Goal: Information Seeking & Learning: Learn about a topic

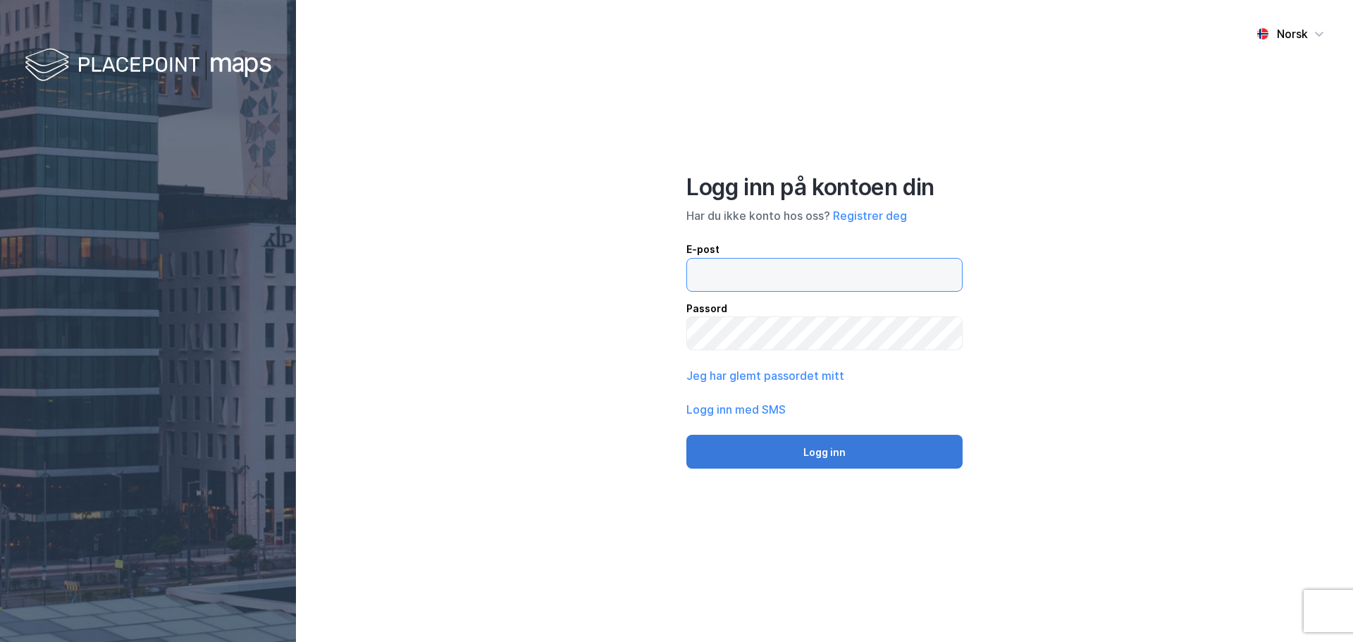
type input "[EMAIL_ADDRESS][DOMAIN_NAME]"
click at [821, 451] on button "Logg inn" at bounding box center [825, 452] width 276 height 34
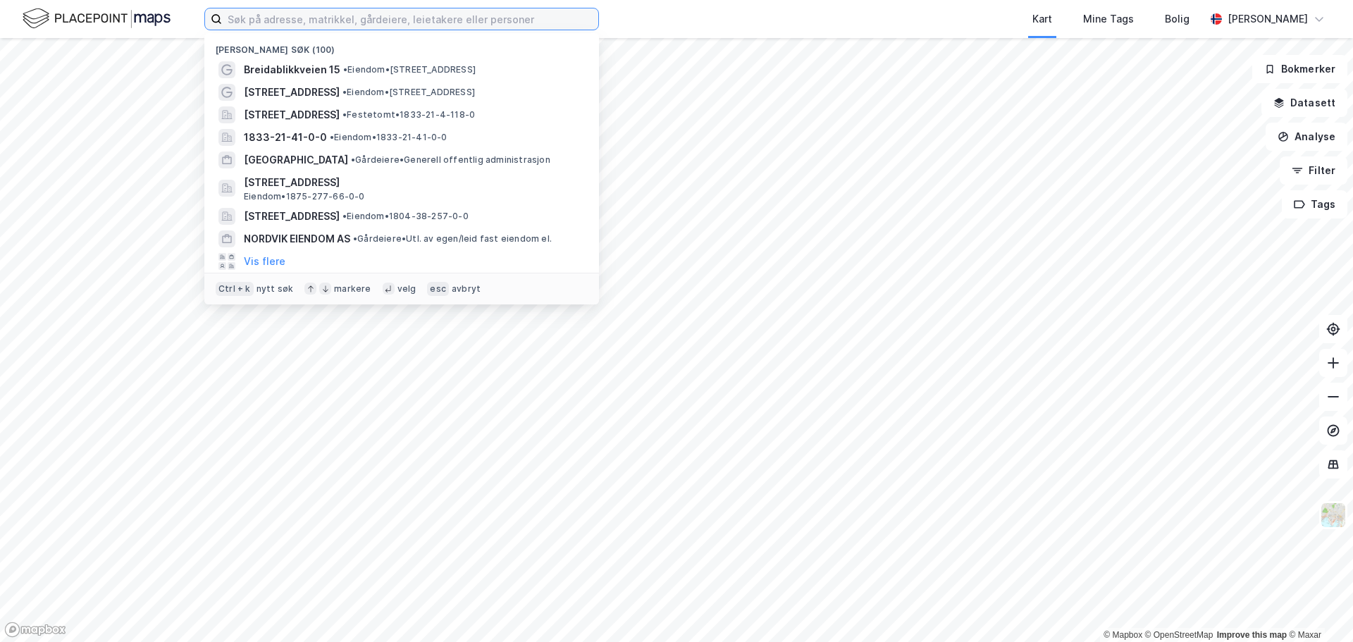
click at [306, 18] on input at bounding box center [410, 18] width 376 height 21
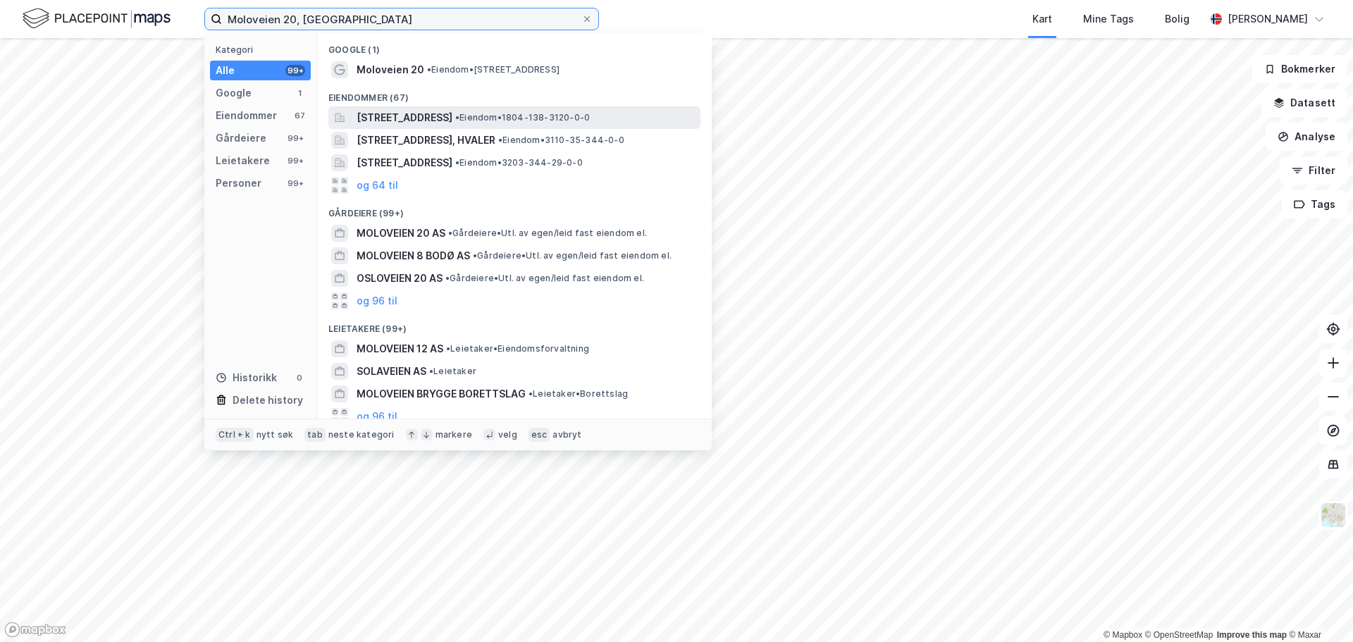
type input "Moloveien 20, [GEOGRAPHIC_DATA]"
click at [394, 118] on span "[STREET_ADDRESS]" at bounding box center [405, 117] width 96 height 17
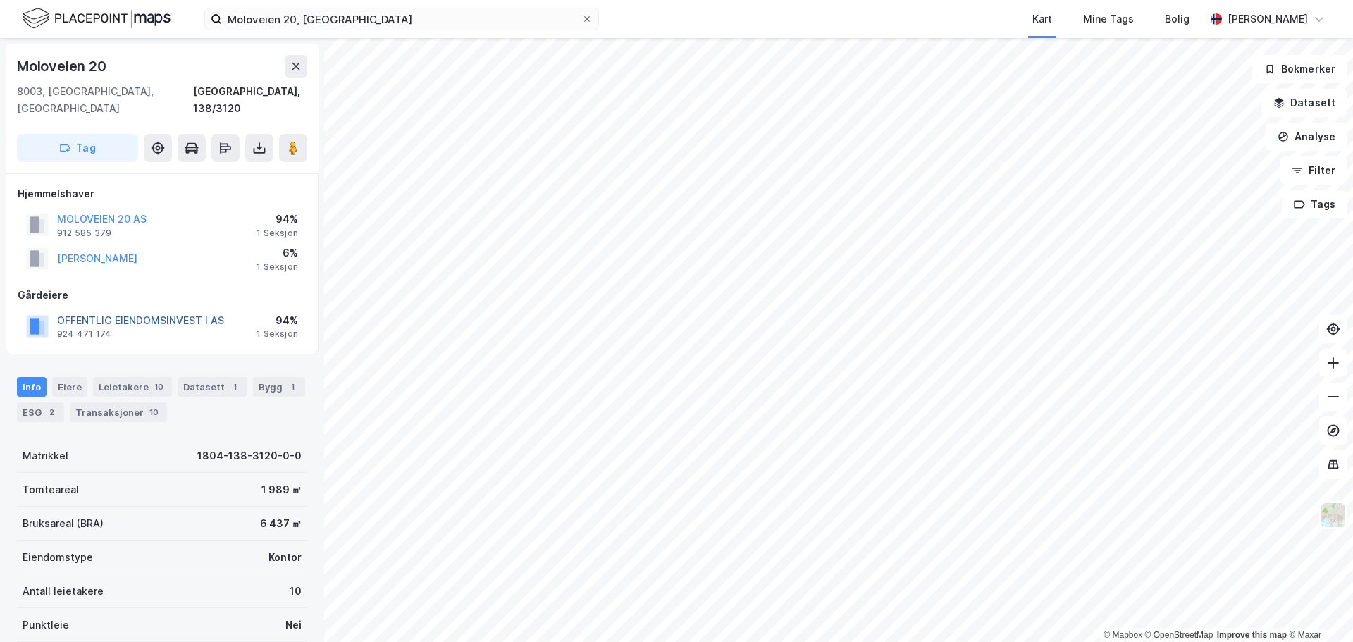
click at [0, 0] on button "OFFENTLIG EIENDOMSINVEST I AS" at bounding box center [0, 0] width 0 height 0
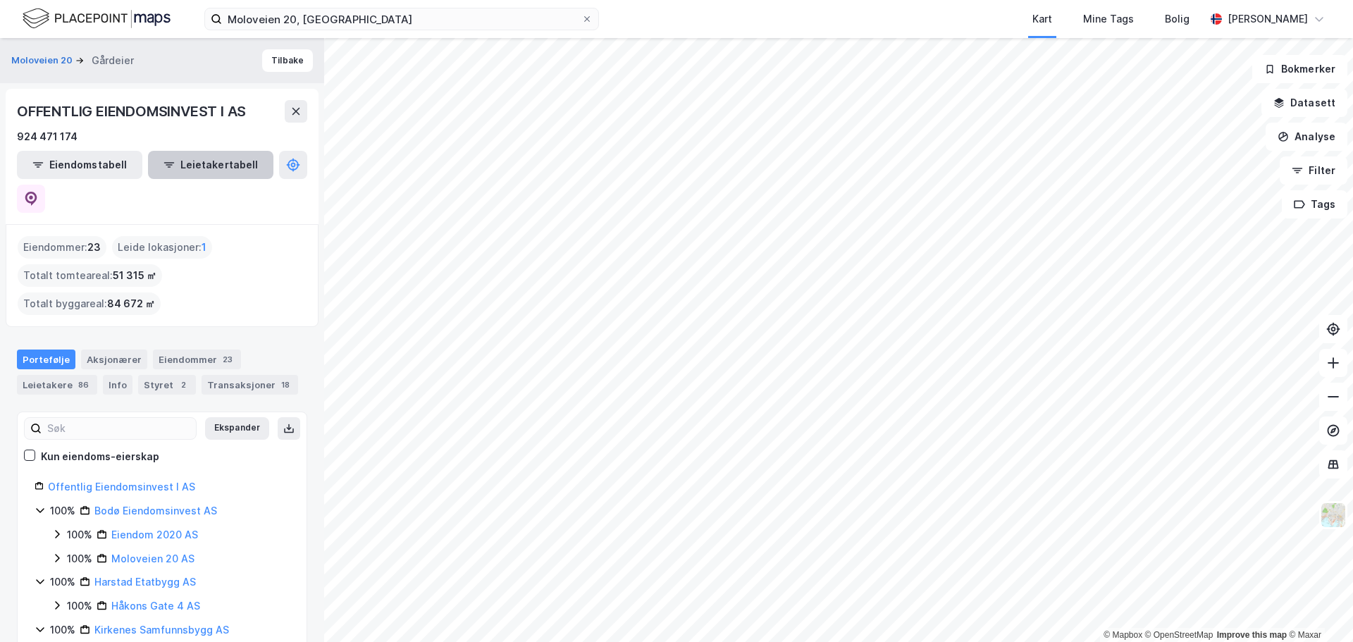
click at [181, 166] on button "Leietakertabell" at bounding box center [210, 165] width 125 height 28
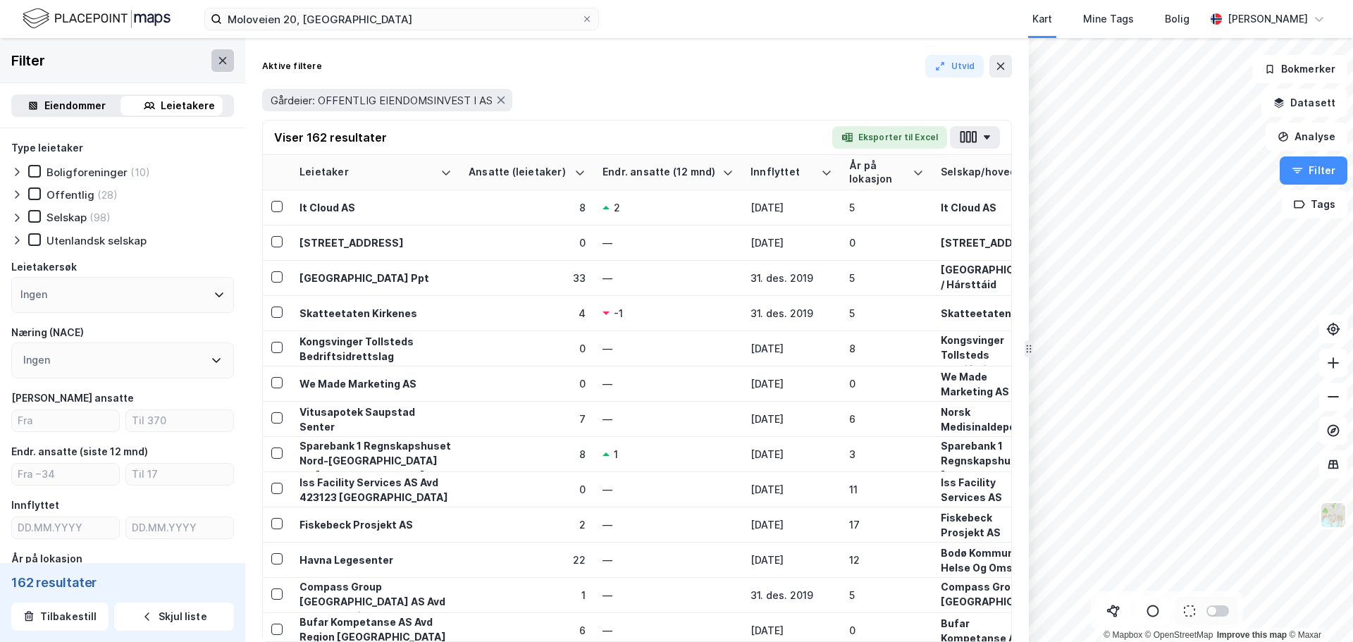
click at [217, 58] on icon at bounding box center [222, 60] width 11 height 11
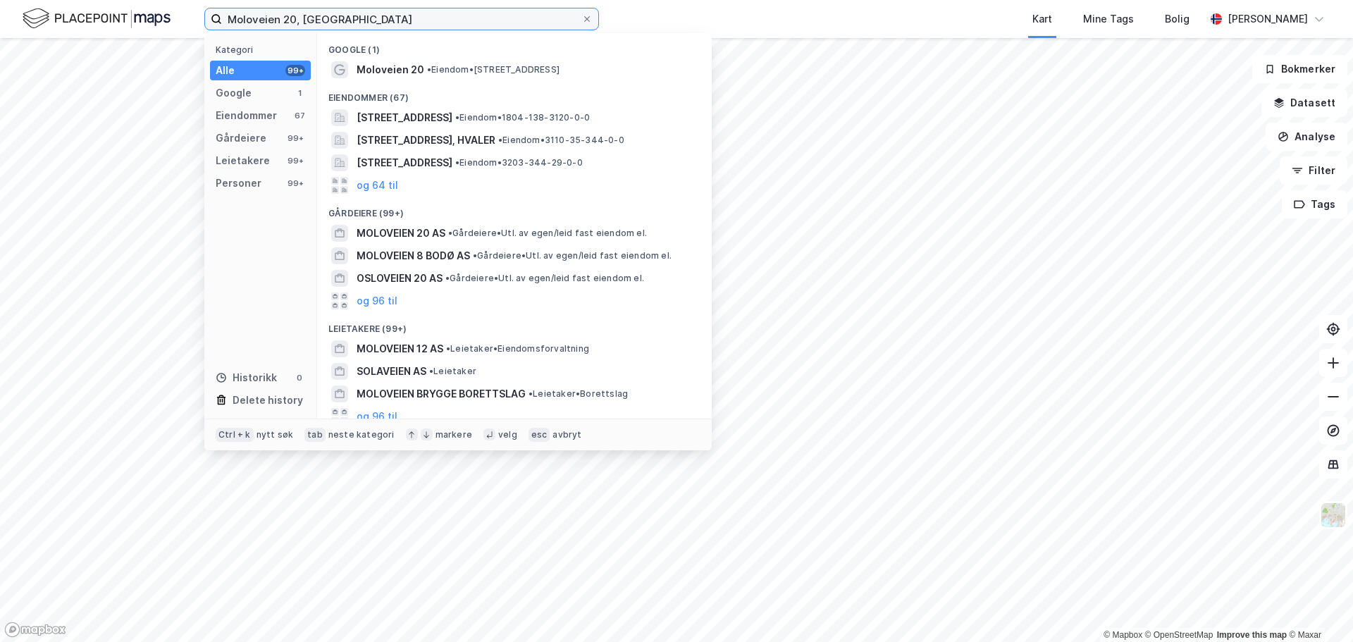
click at [388, 19] on input "Moloveien 20, [GEOGRAPHIC_DATA]" at bounding box center [402, 18] width 360 height 21
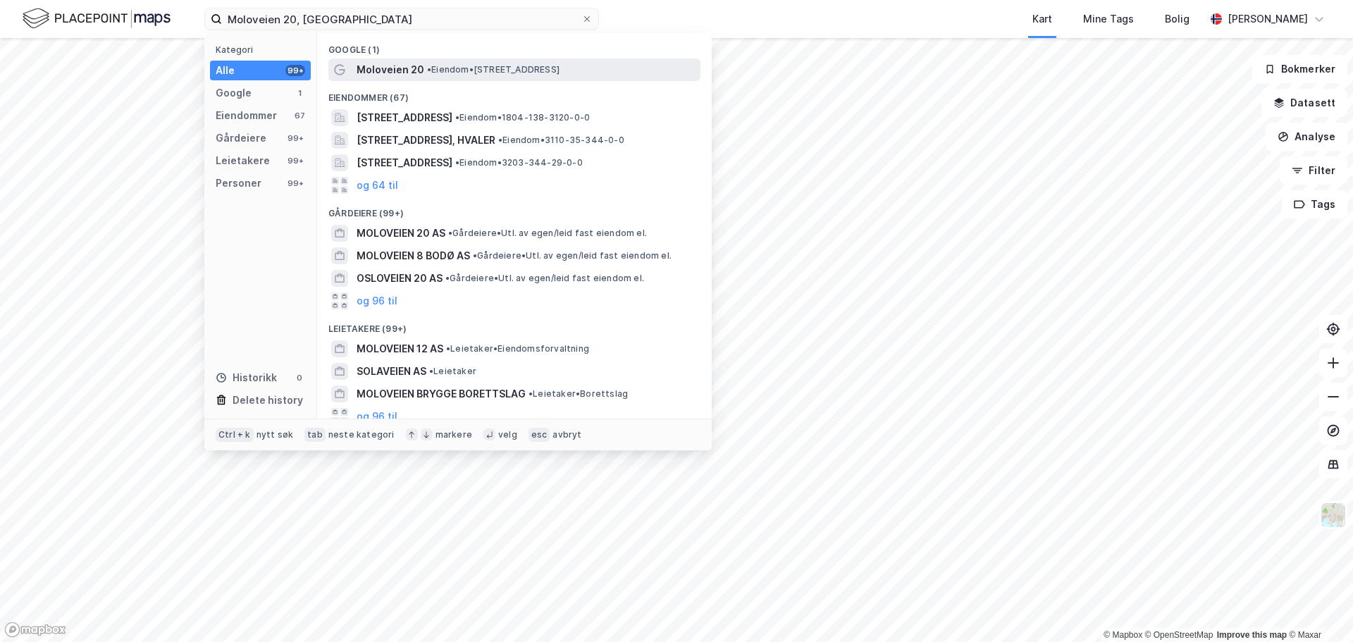
click at [395, 66] on span "Moloveien 20" at bounding box center [391, 69] width 68 height 17
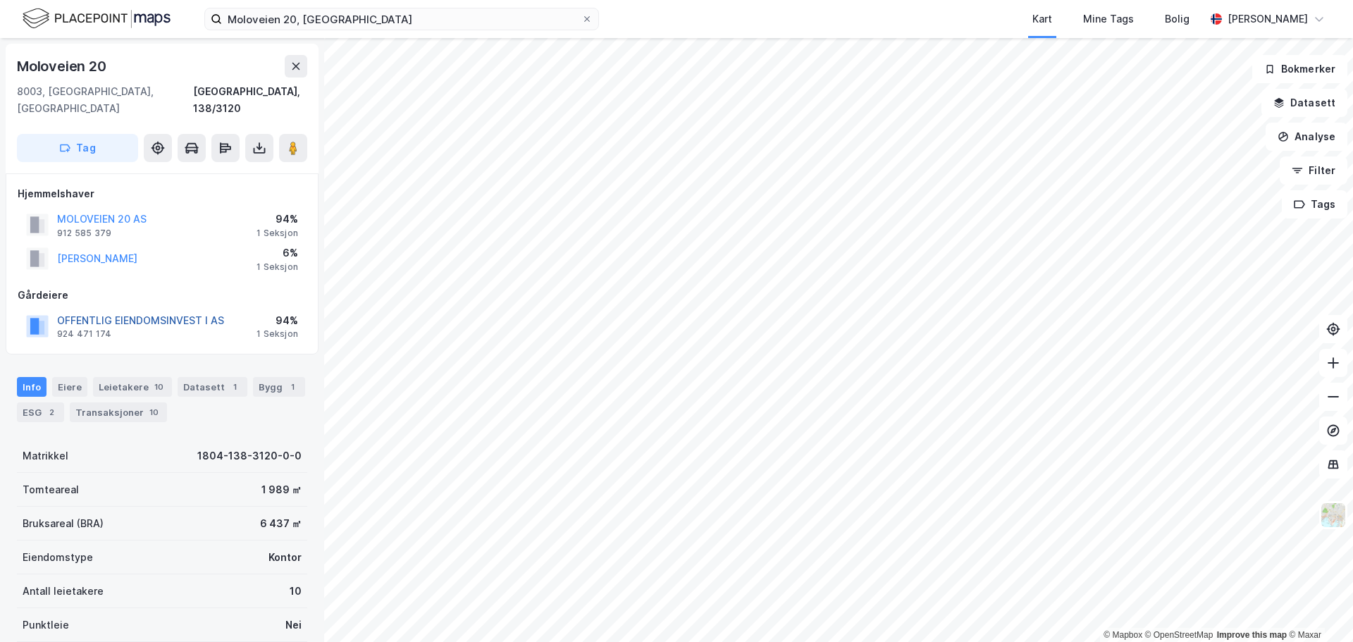
click at [0, 0] on button "OFFENTLIG EIENDOMSINVEST I AS" at bounding box center [0, 0] width 0 height 0
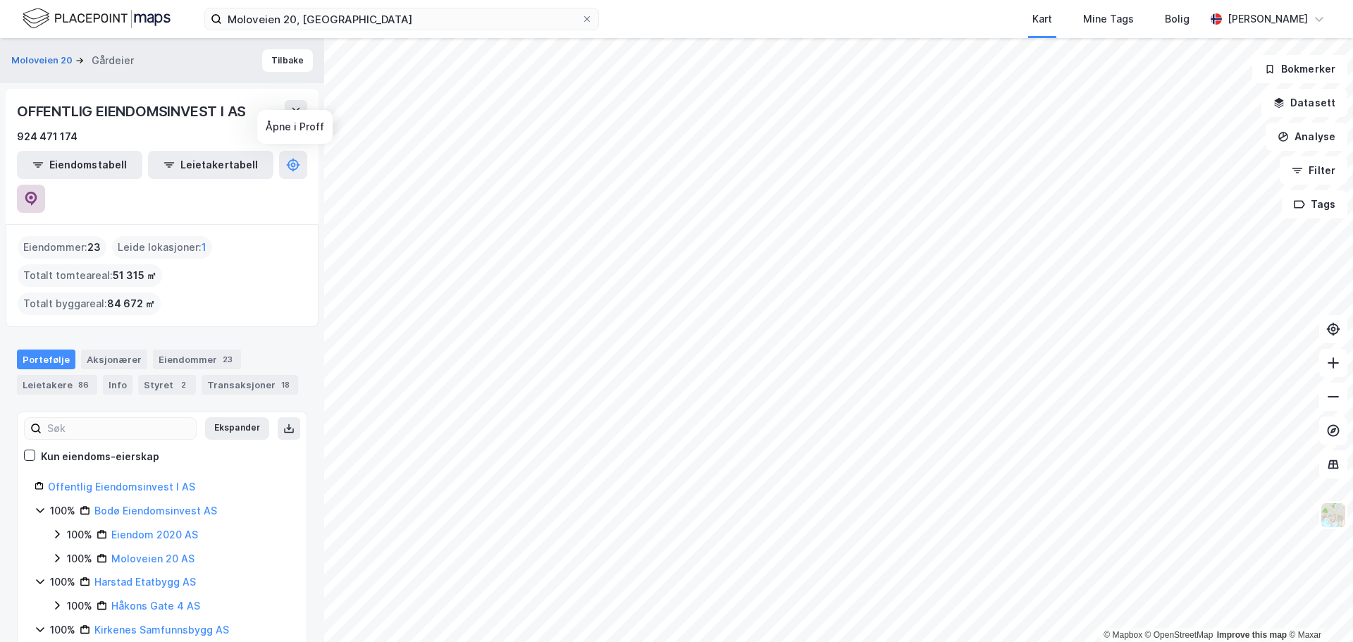
click at [38, 192] on icon at bounding box center [31, 199] width 14 height 14
click at [159, 505] on link "Bodø Eiendomsinvest AS" at bounding box center [155, 511] width 123 height 12
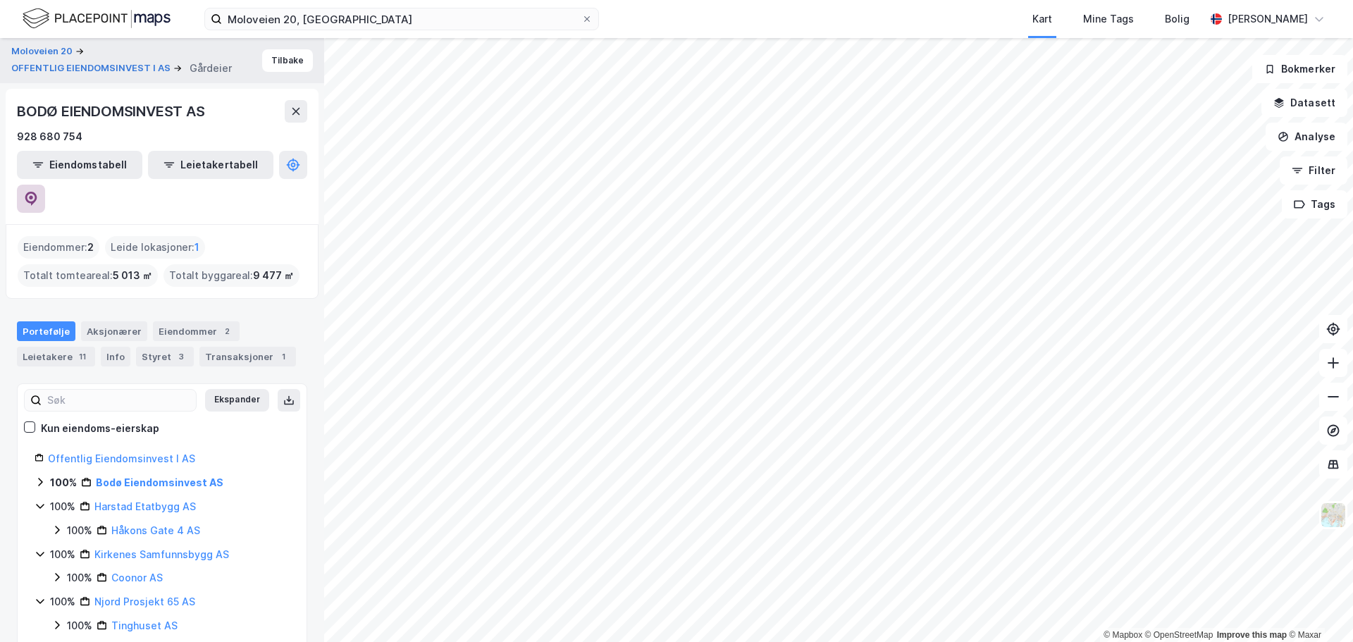
click at [38, 192] on icon at bounding box center [31, 199] width 14 height 14
